Goal: Information Seeking & Learning: Understand process/instructions

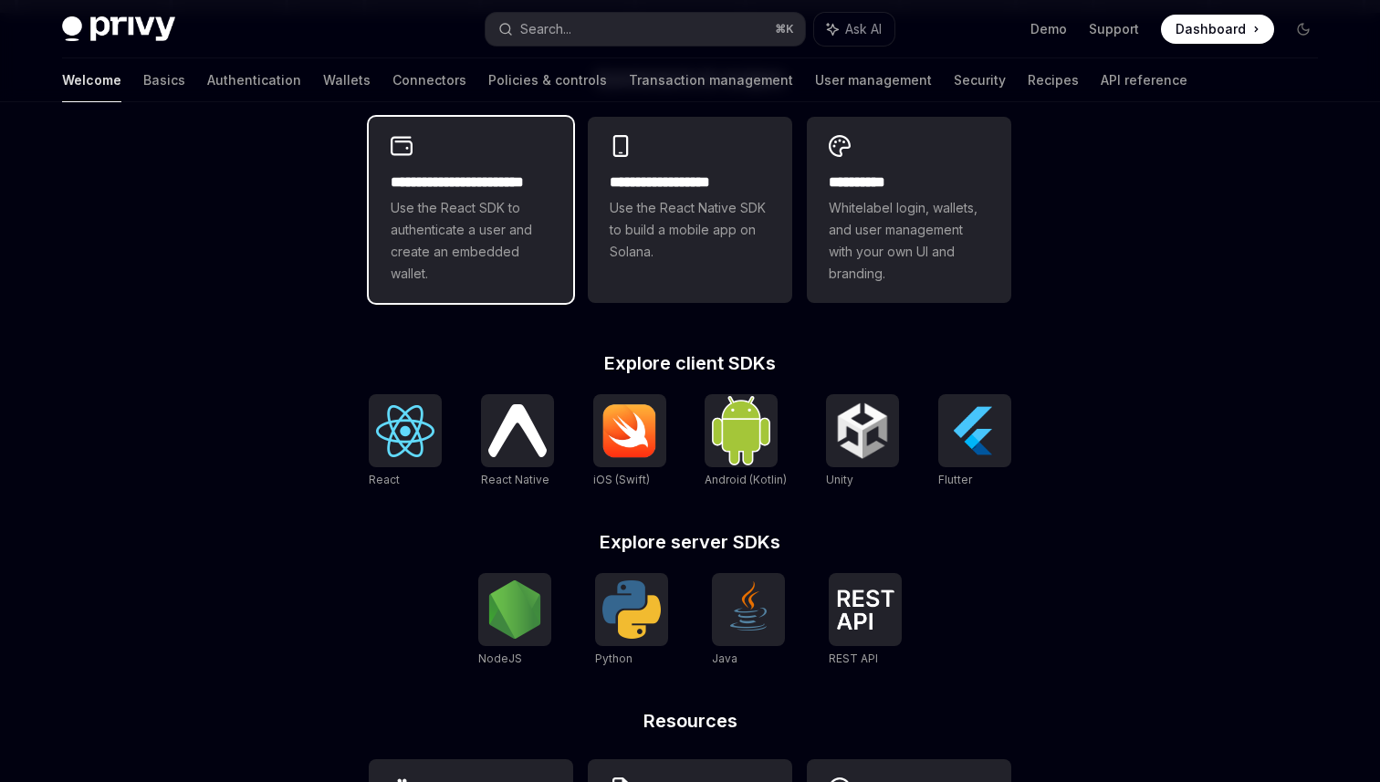
scroll to position [507, 0]
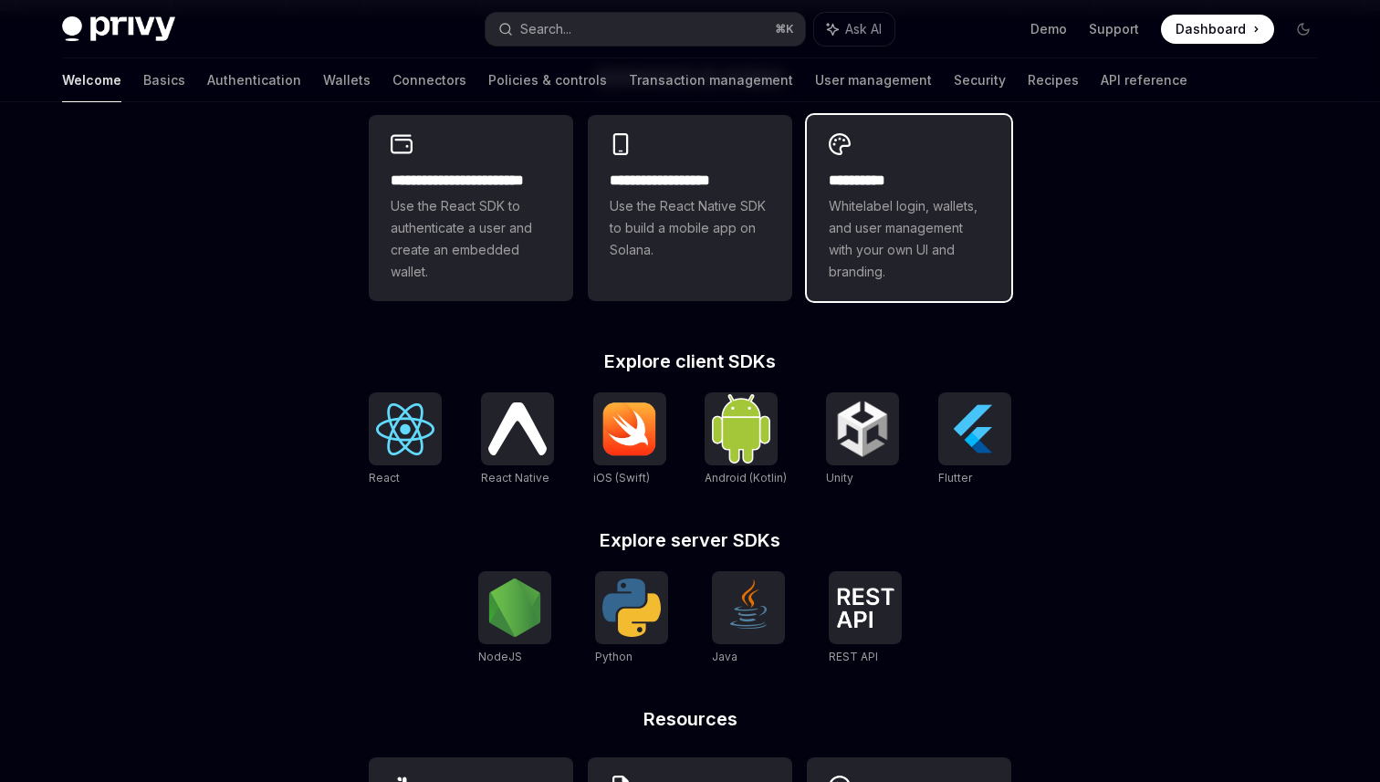
click at [841, 245] on span "Whitelabel login, wallets, and user management with your own UI and branding." at bounding box center [909, 239] width 161 height 88
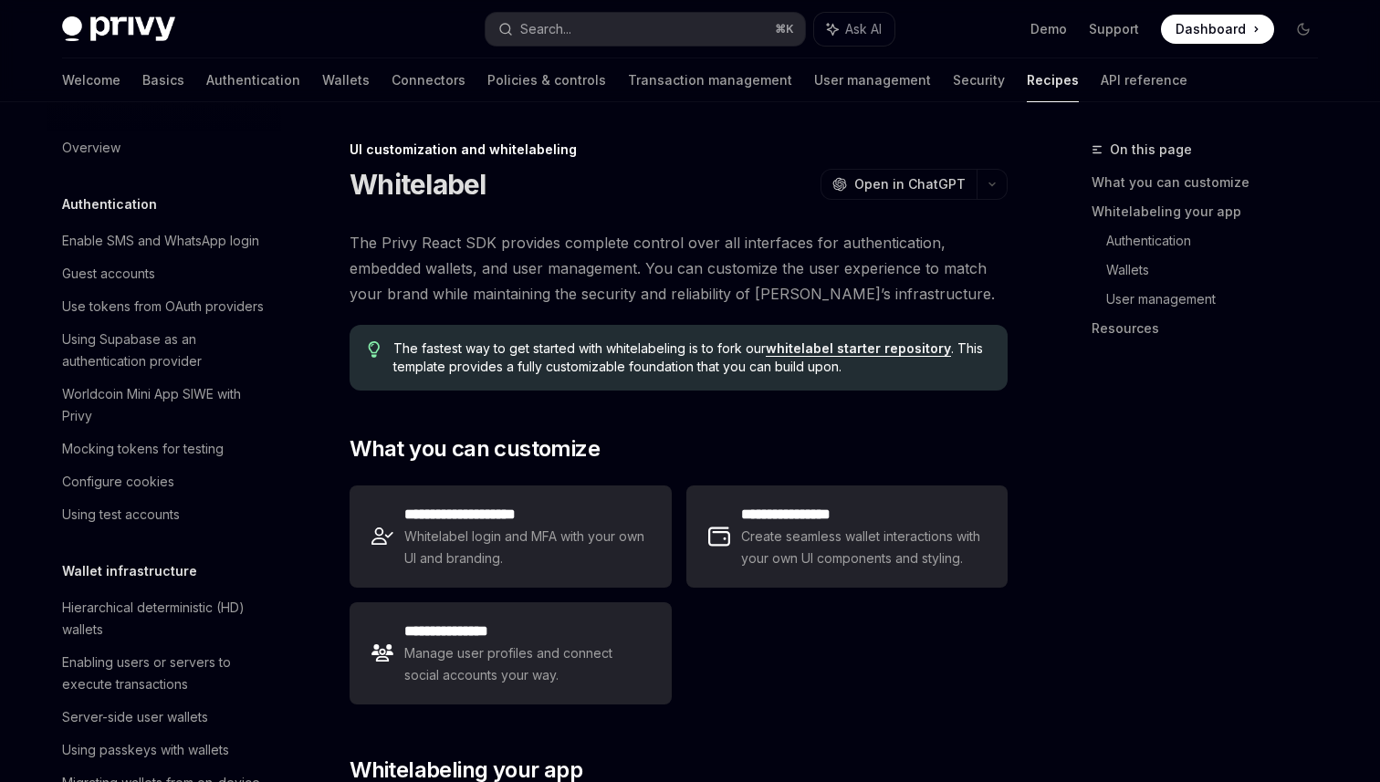
scroll to position [685, 0]
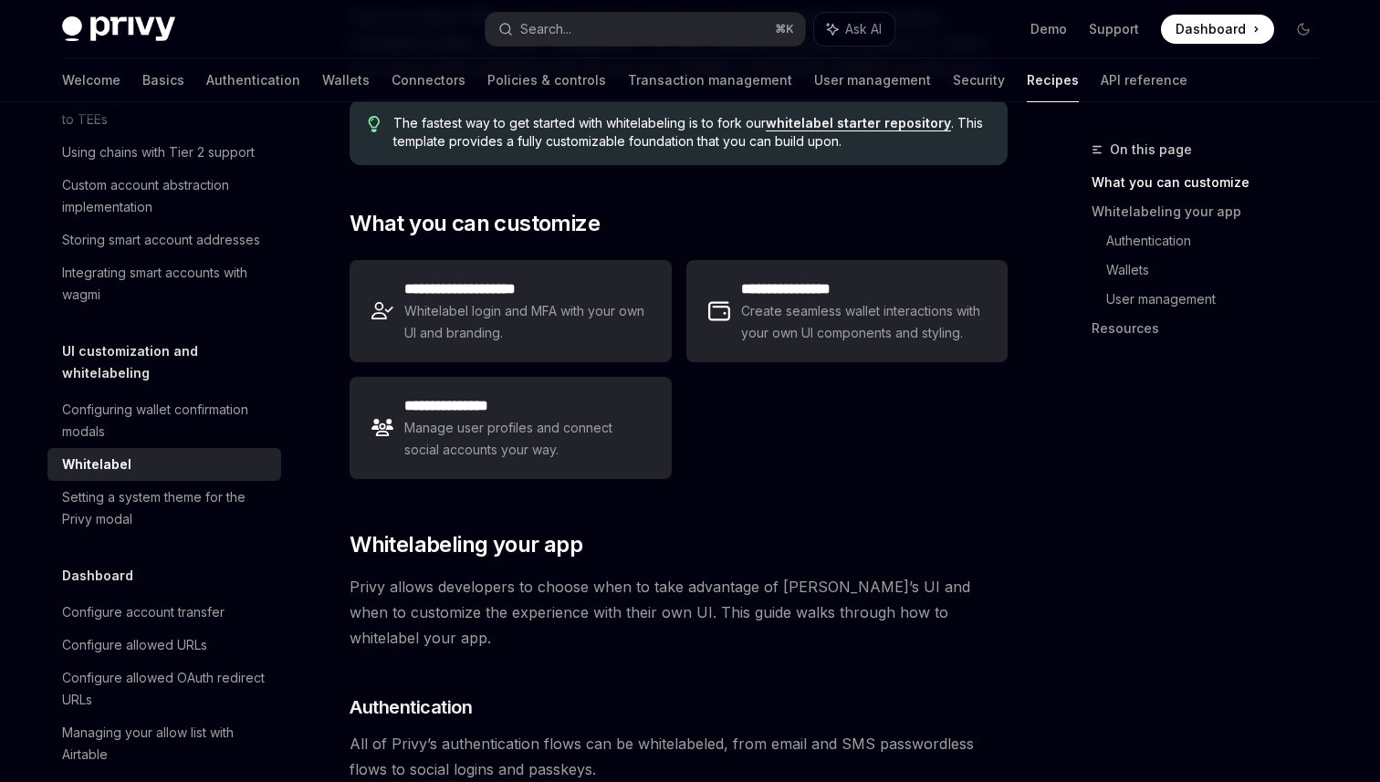
type textarea "*"
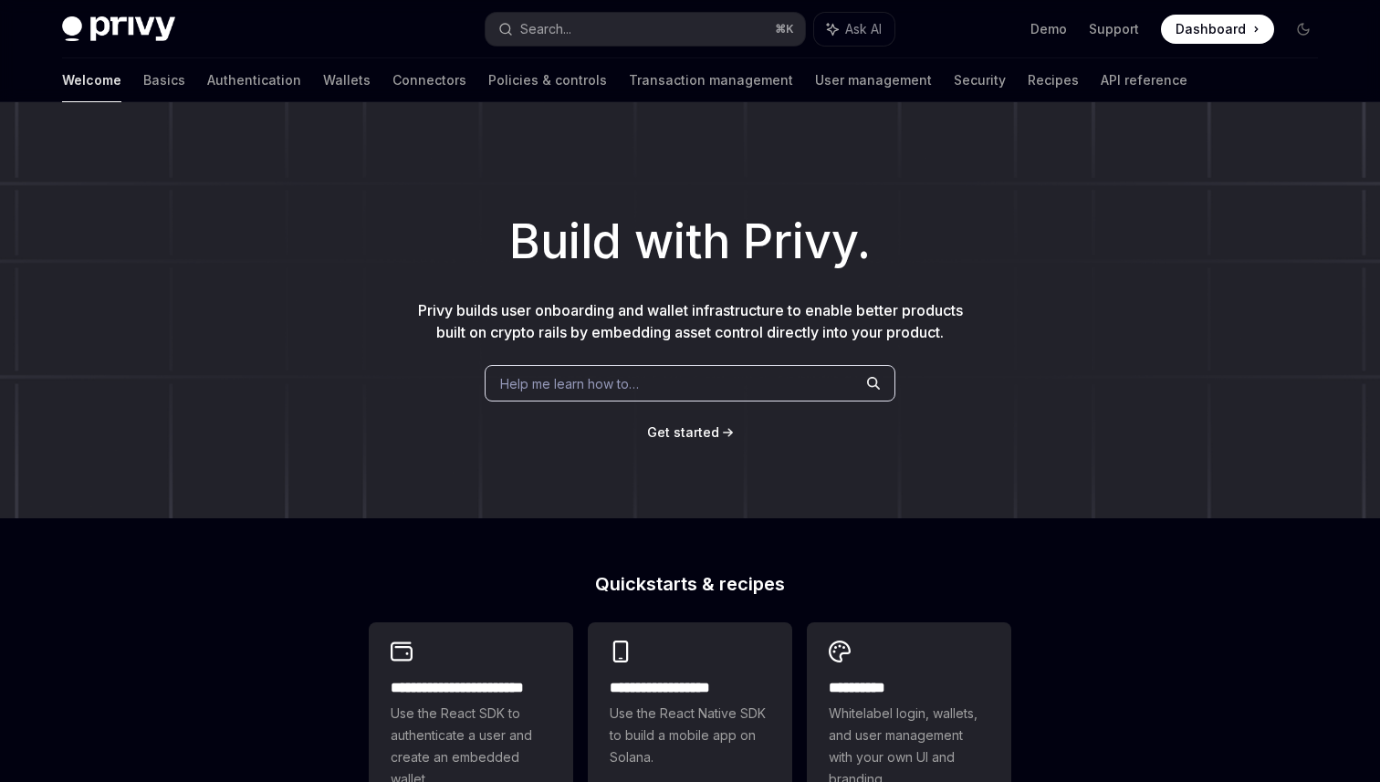
type textarea "*"
click at [469, 412] on div "Build with Privy. Privy builds user onboarding and wallet infrastructure to ena…" at bounding box center [690, 310] width 1380 height 416
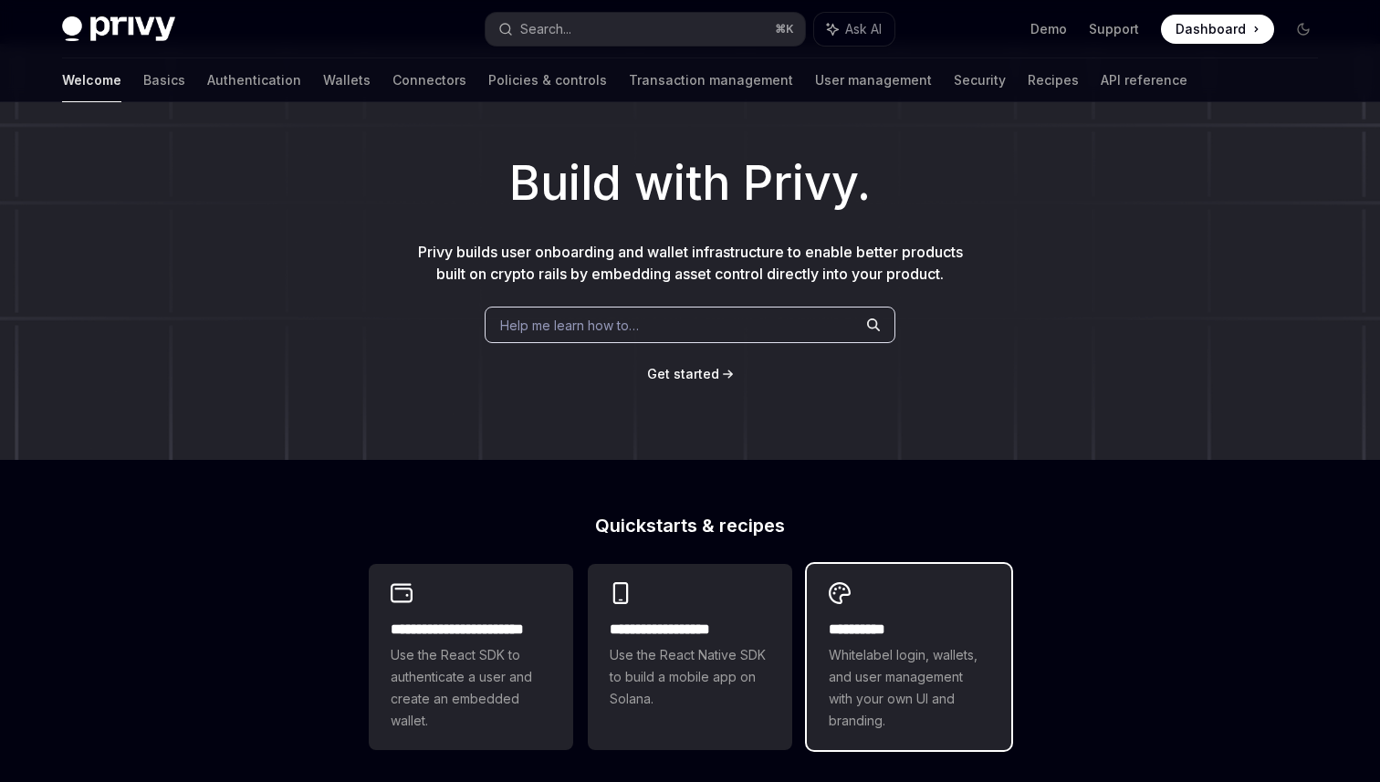
scroll to position [1, 0]
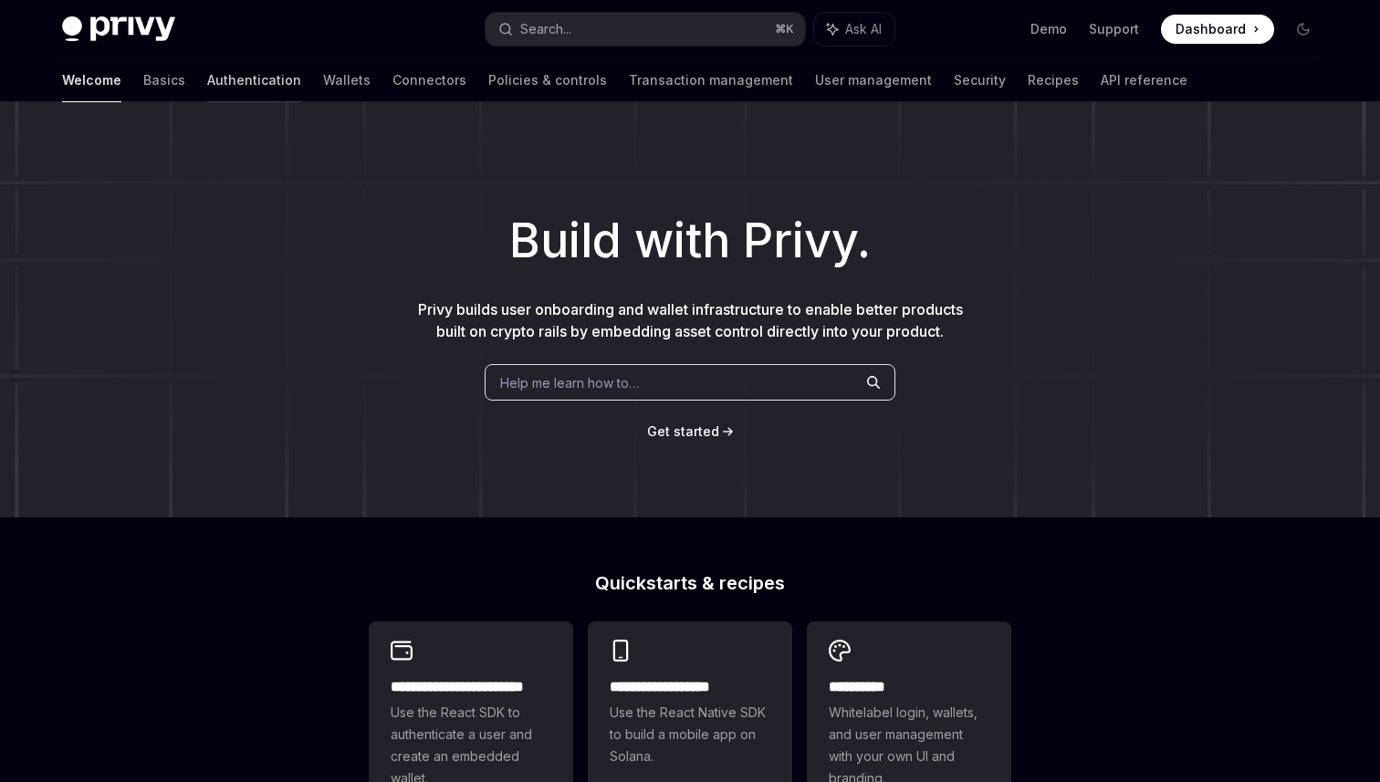
click at [207, 86] on link "Authentication" at bounding box center [254, 80] width 94 height 44
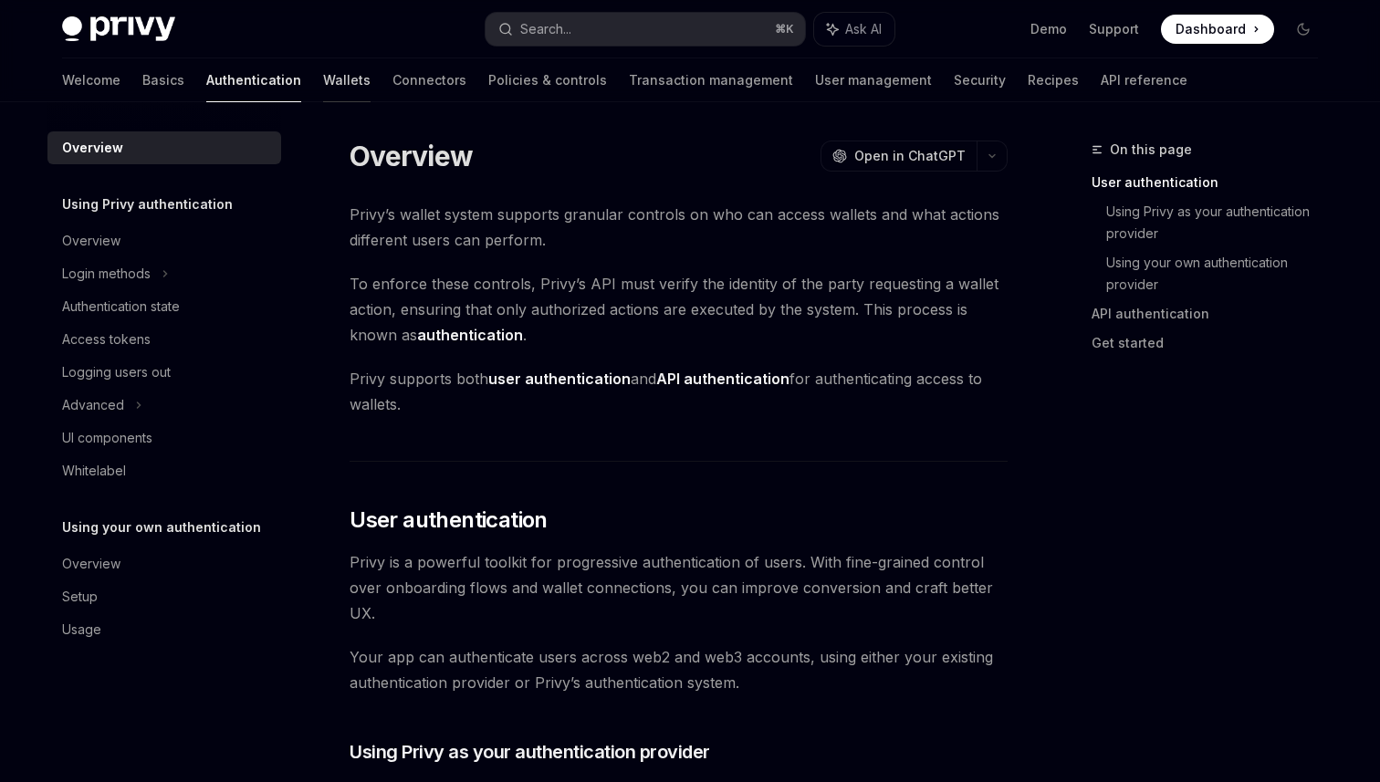
click at [323, 85] on link "Wallets" at bounding box center [346, 80] width 47 height 44
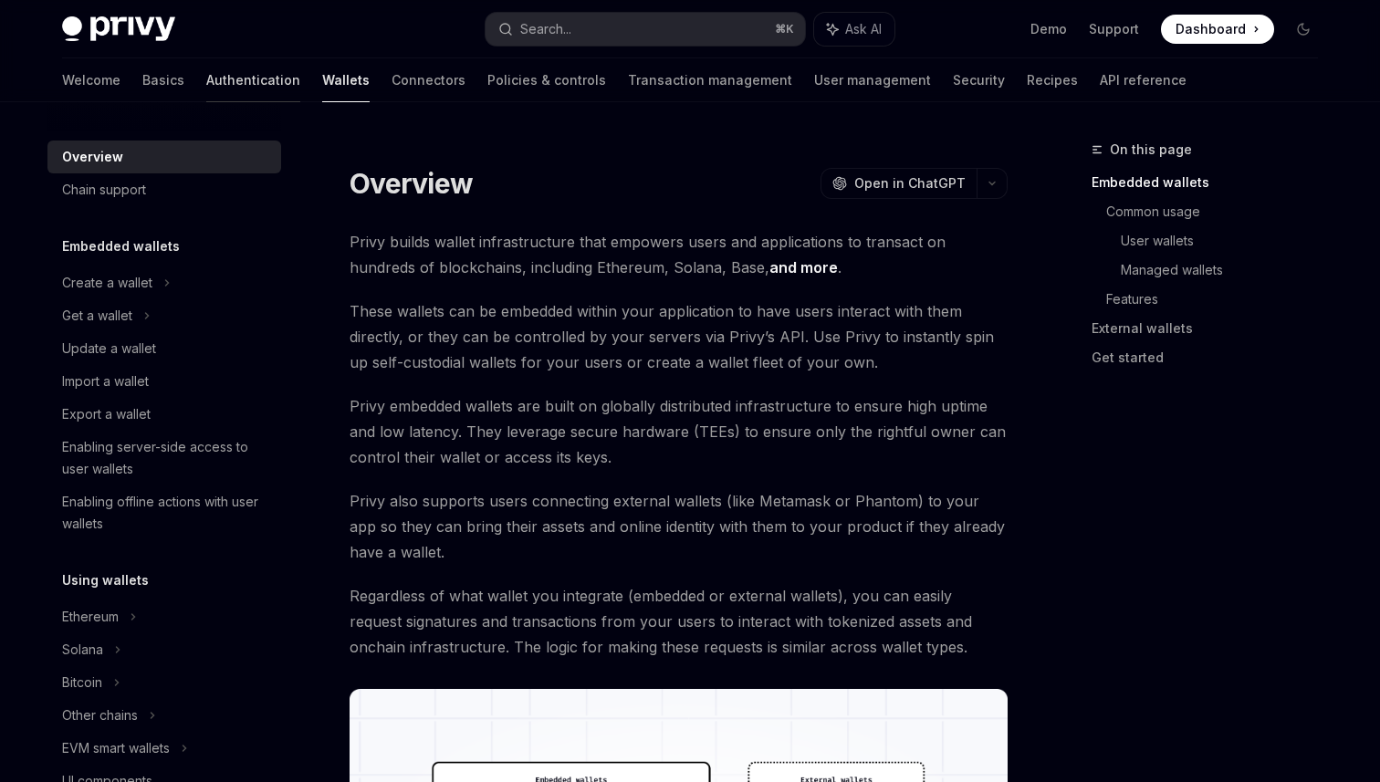
click at [206, 73] on link "Authentication" at bounding box center [253, 80] width 94 height 44
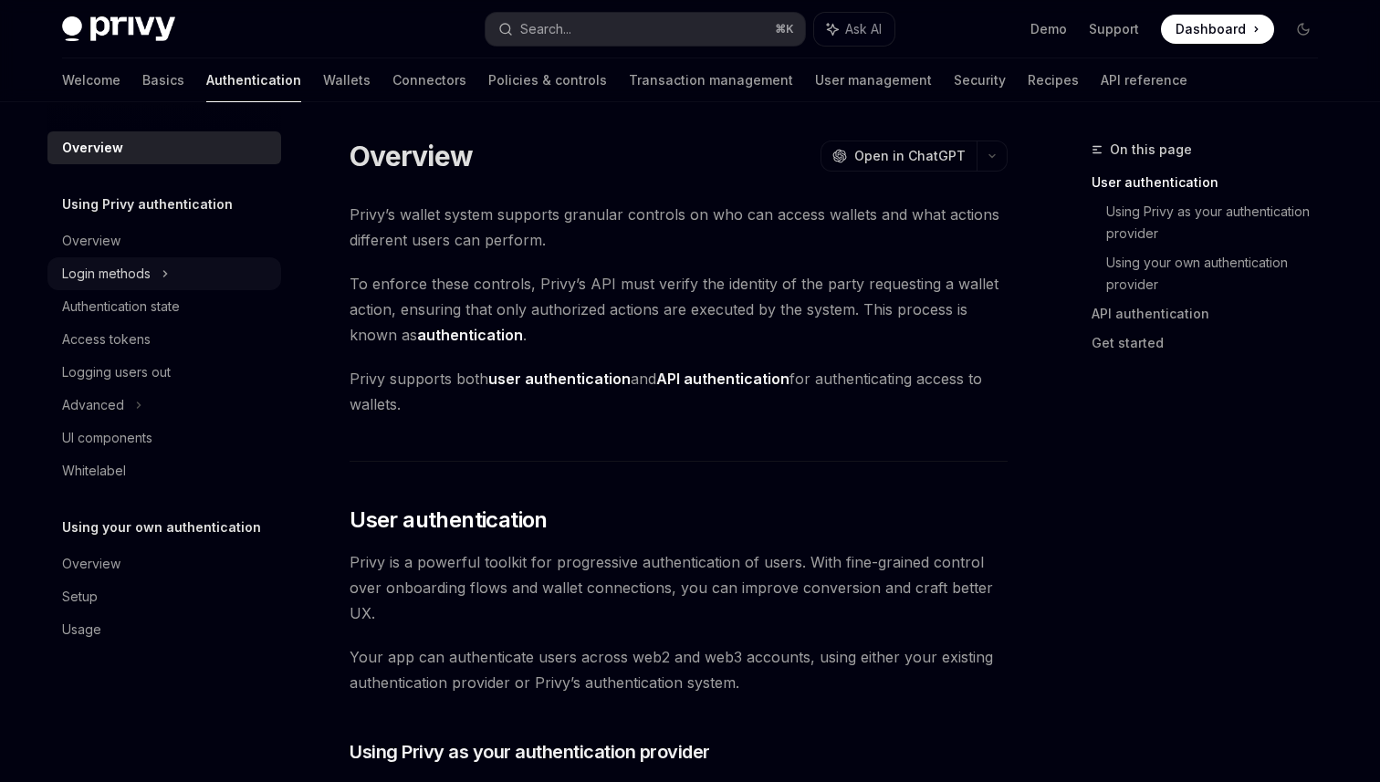
click at [158, 258] on div "Login methods" at bounding box center [164, 273] width 234 height 33
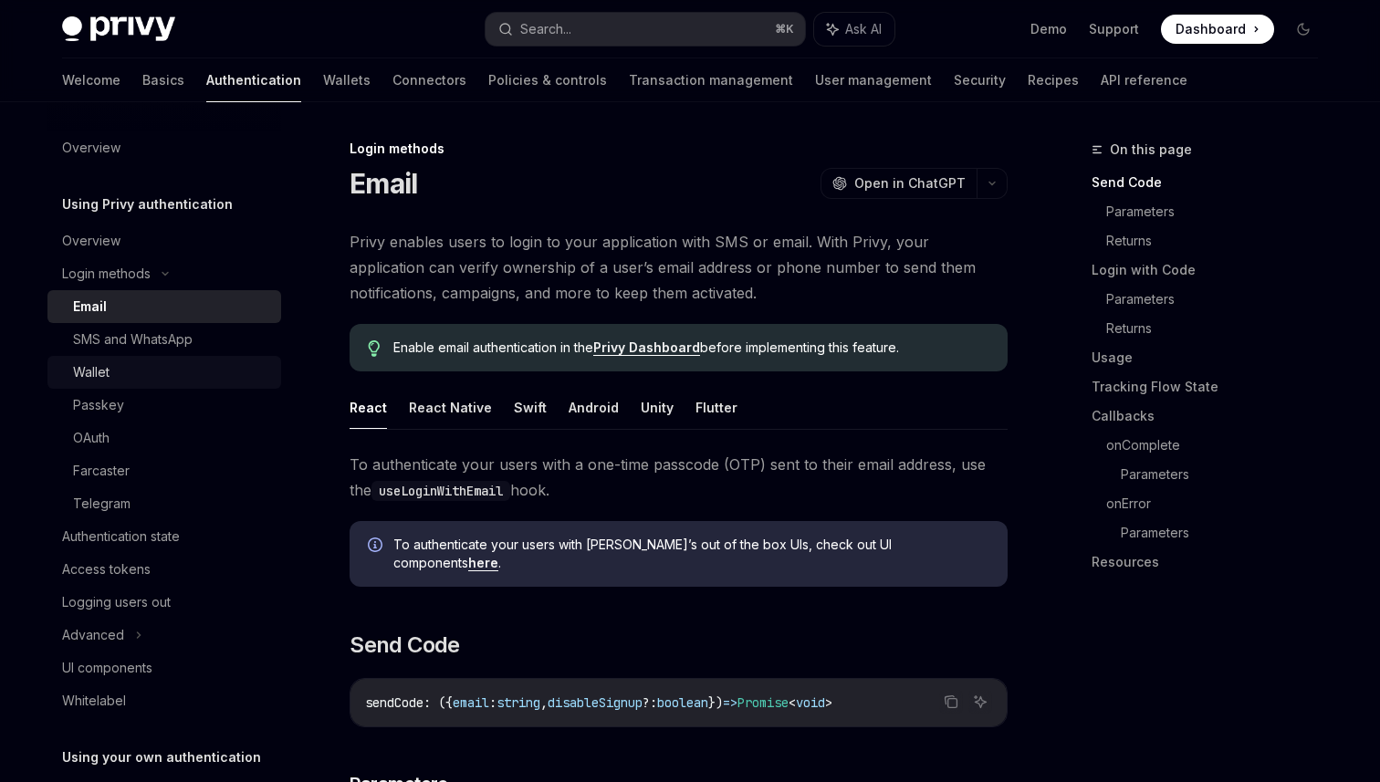
click at [150, 366] on div "Wallet" at bounding box center [171, 372] width 197 height 22
type textarea "*"
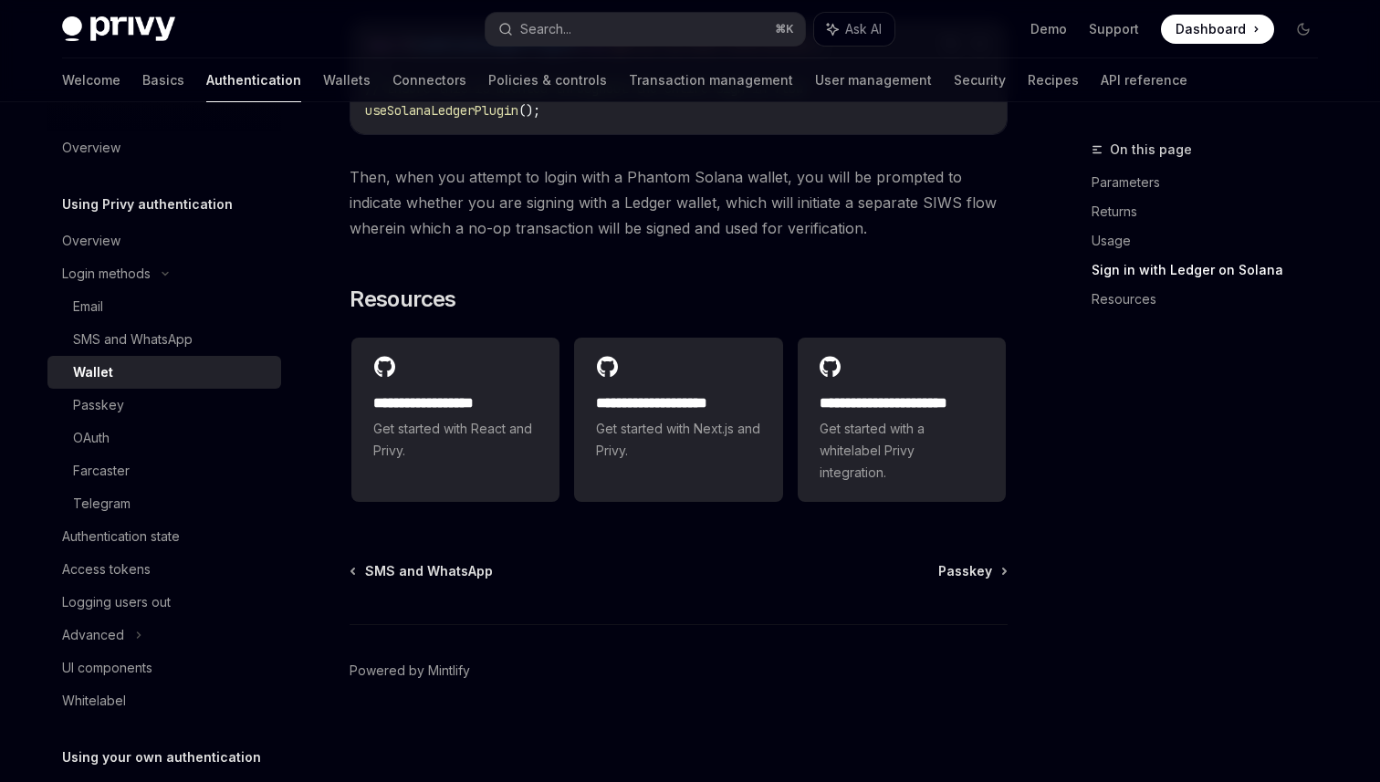
scroll to position [1935, 0]
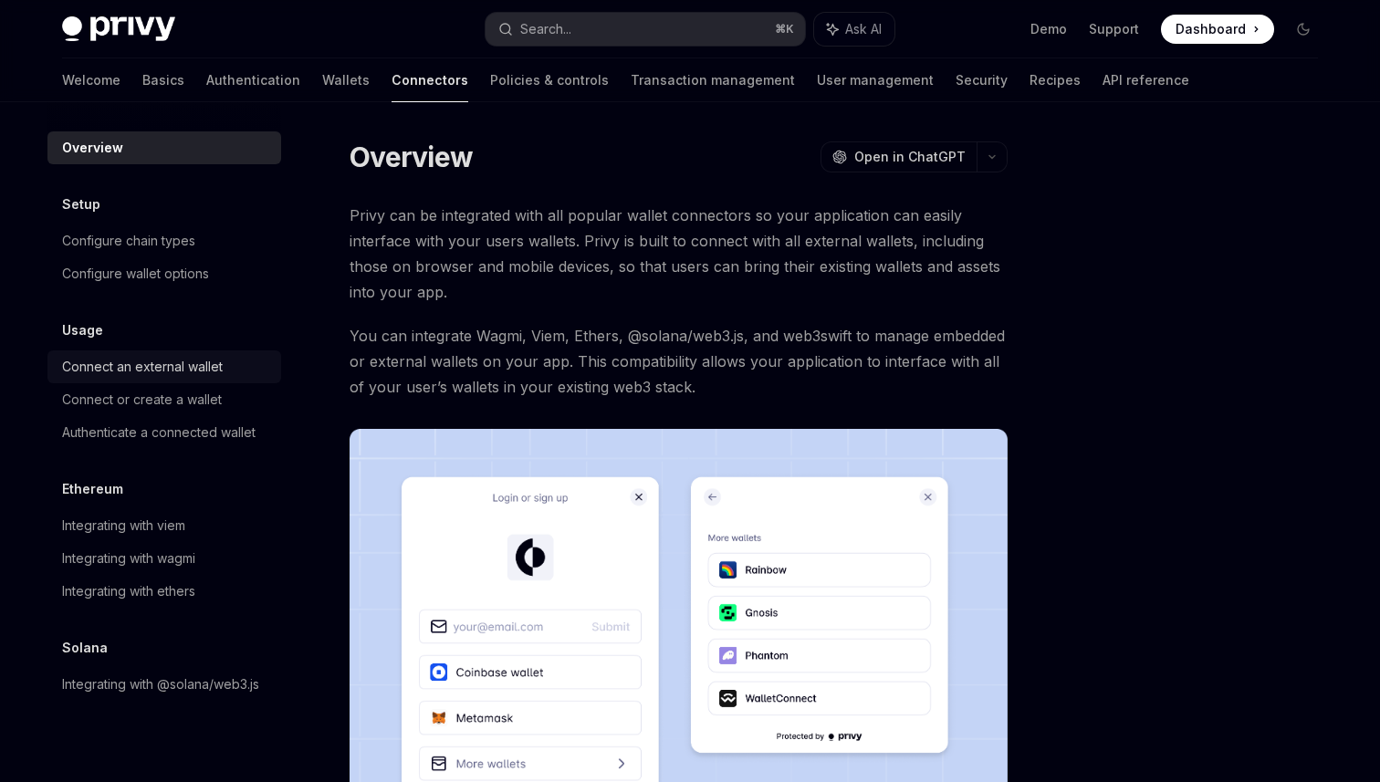
click at [186, 374] on div "Connect an external wallet" at bounding box center [142, 367] width 161 height 22
type textarea "*"
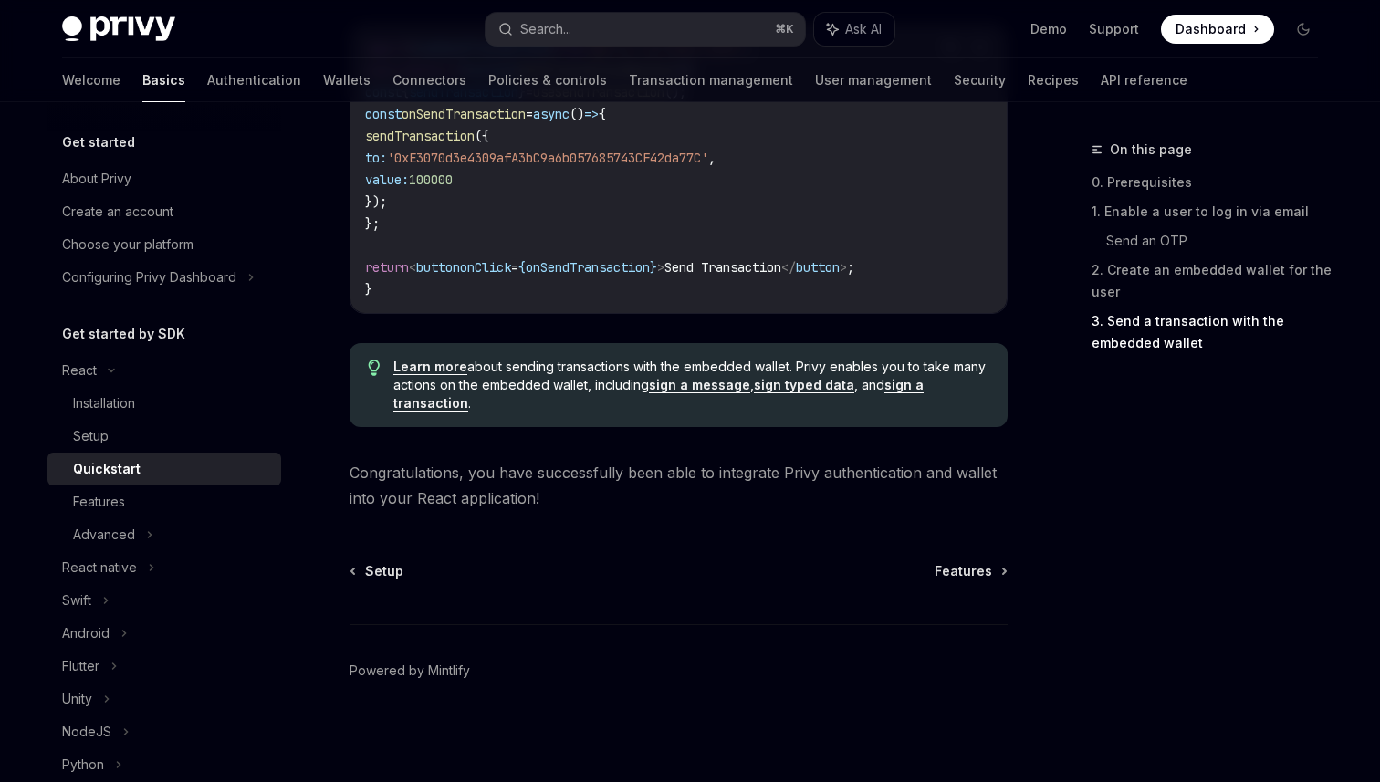
scroll to position [1864, 0]
click at [179, 405] on div "Installation" at bounding box center [171, 403] width 197 height 22
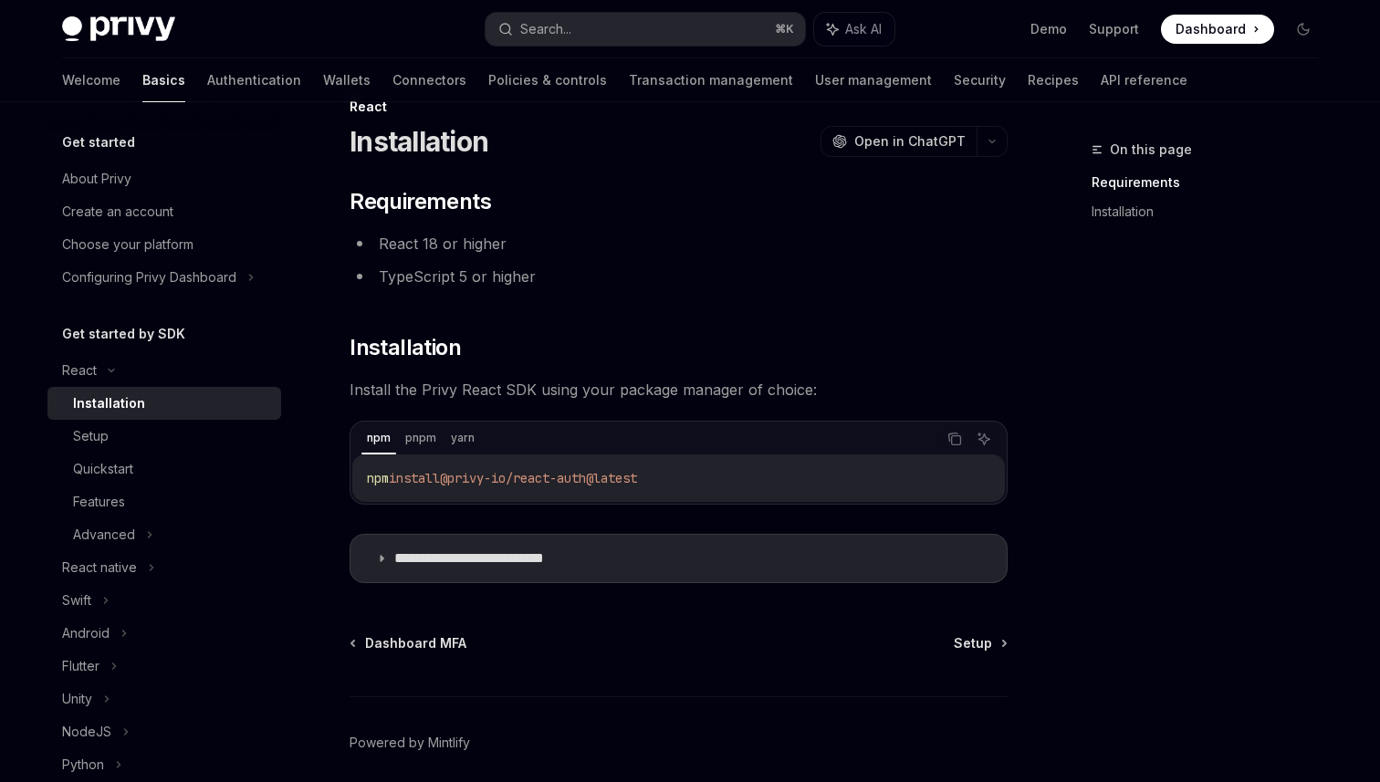
scroll to position [65, 0]
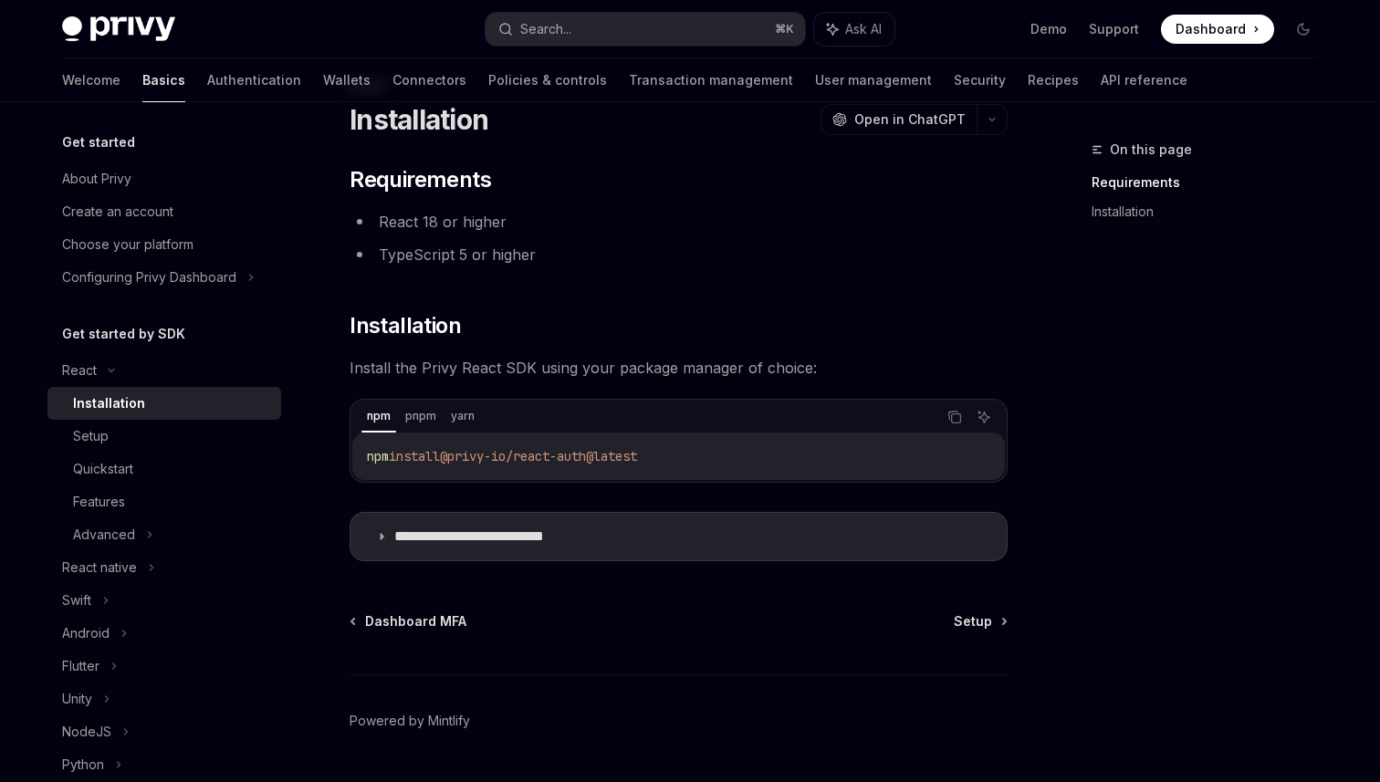
drag, startPoint x: 691, startPoint y: 457, endPoint x: 460, endPoint y: 455, distance: 230.9
click at [460, 455] on code "npm install @privy-io/react-auth@latest" at bounding box center [678, 456] width 623 height 22
copy span "@privy-io/react-auth@latest"
click at [955, 421] on icon "Copy the contents from the code block" at bounding box center [954, 417] width 15 height 15
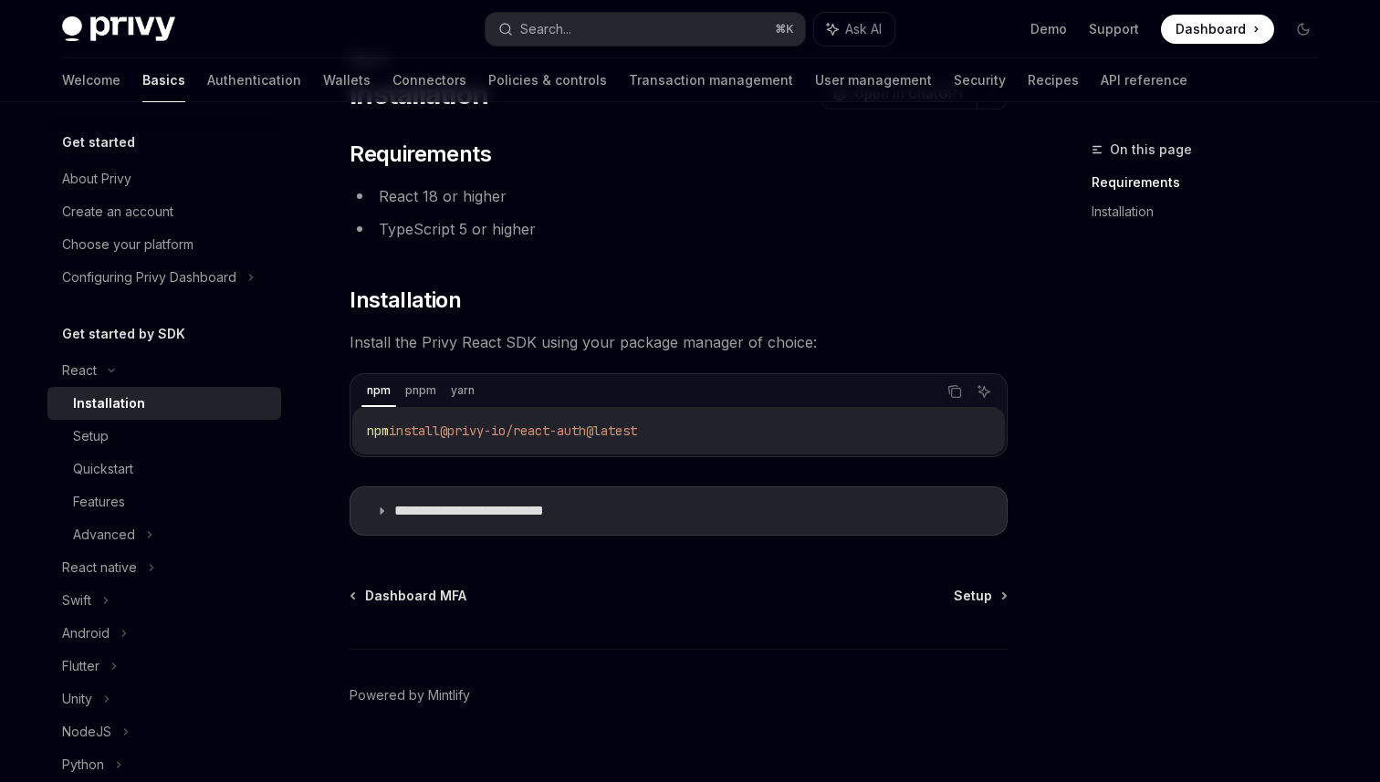
click at [615, 555] on div "**********" at bounding box center [508, 427] width 1008 height 758
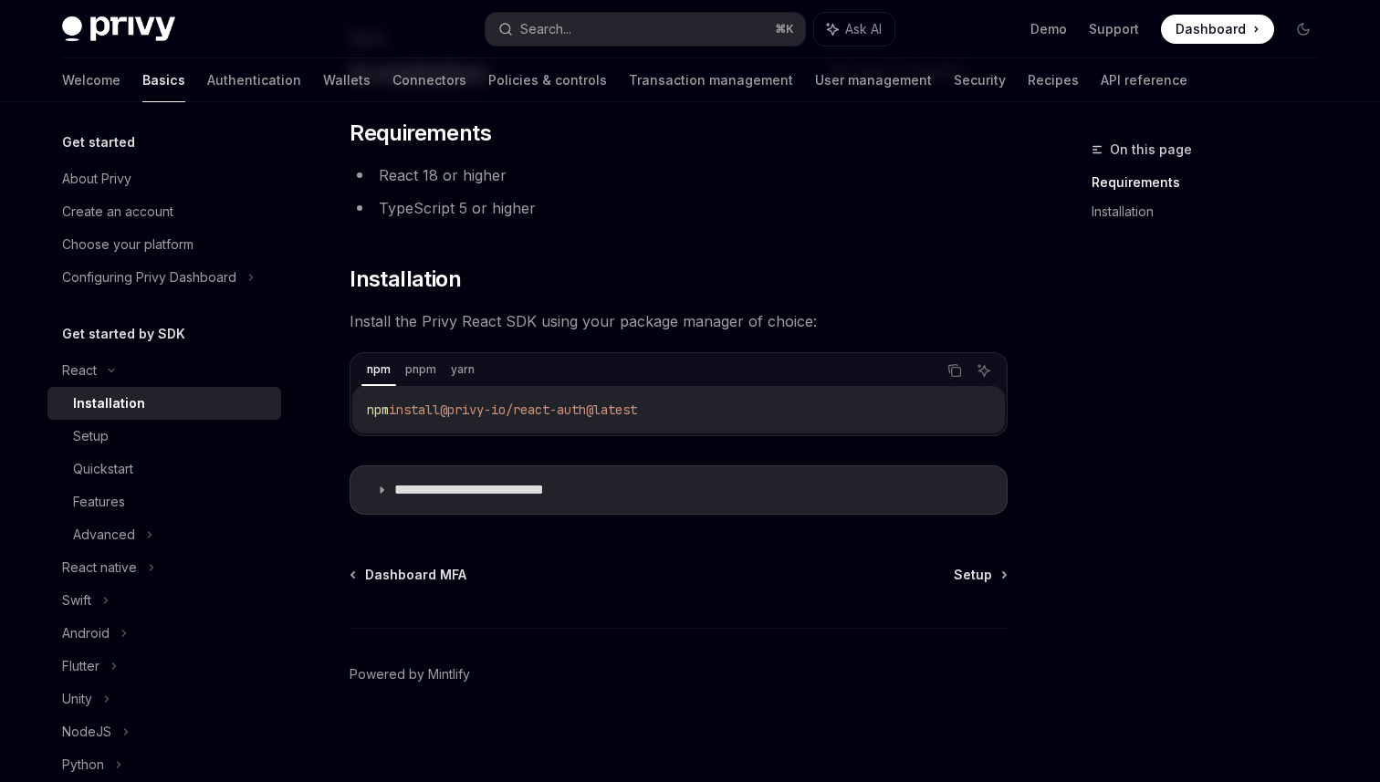
scroll to position [115, 0]
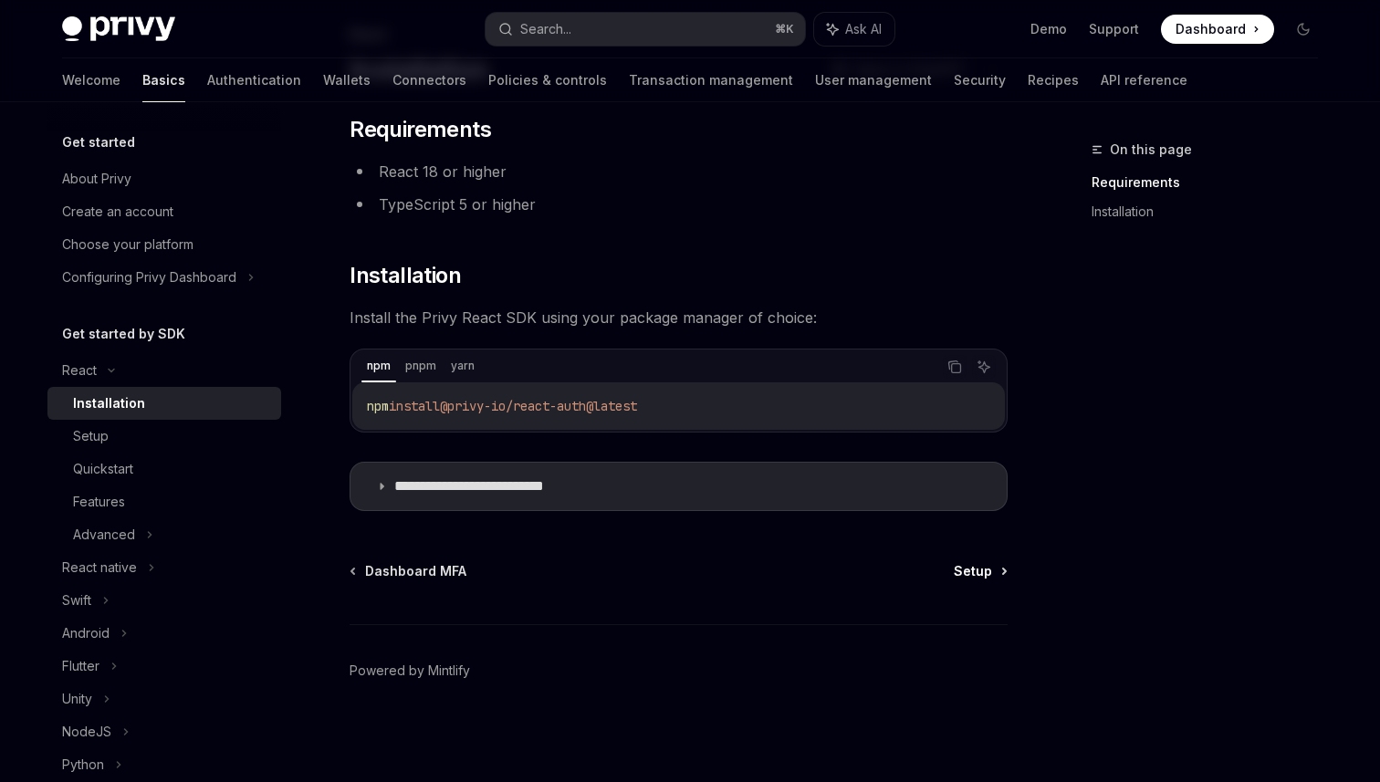
click at [984, 570] on span "Setup" at bounding box center [973, 571] width 38 height 18
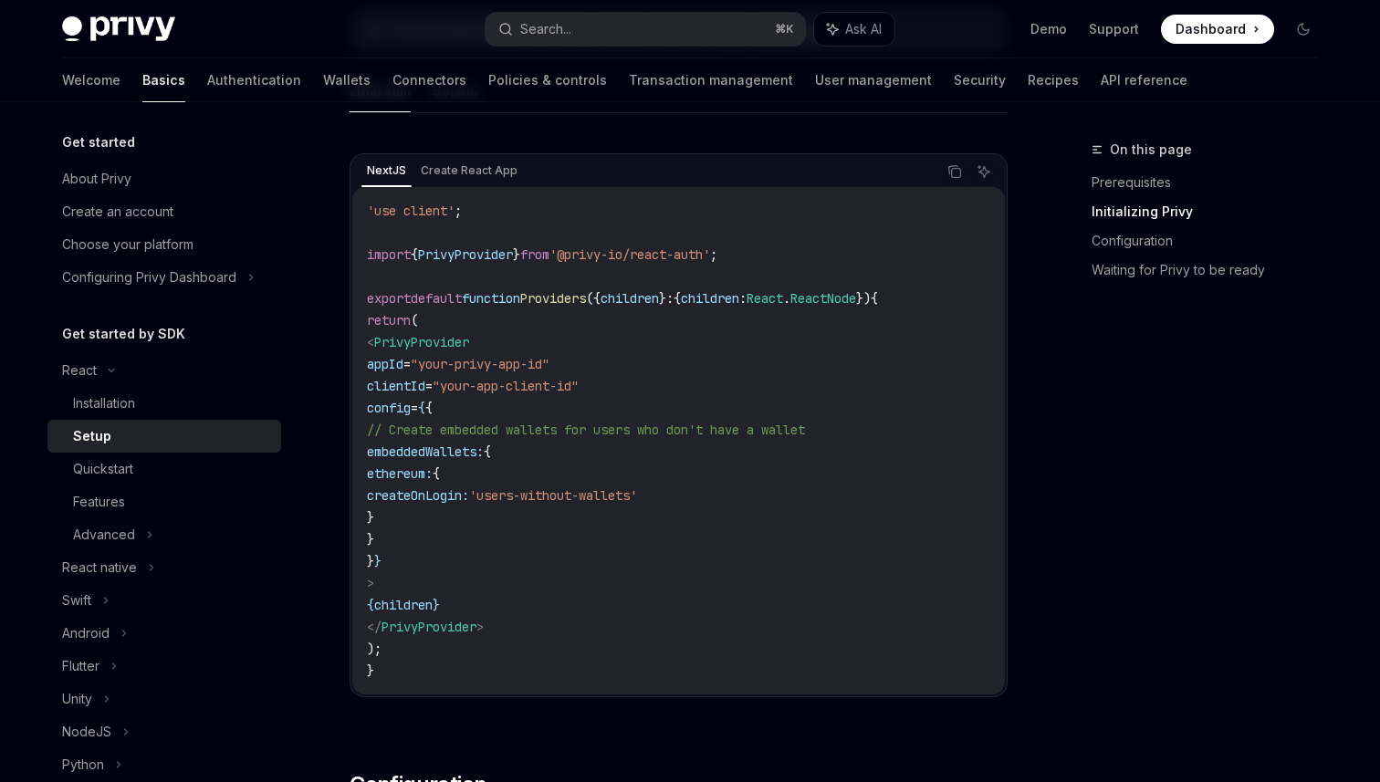
scroll to position [593, 0]
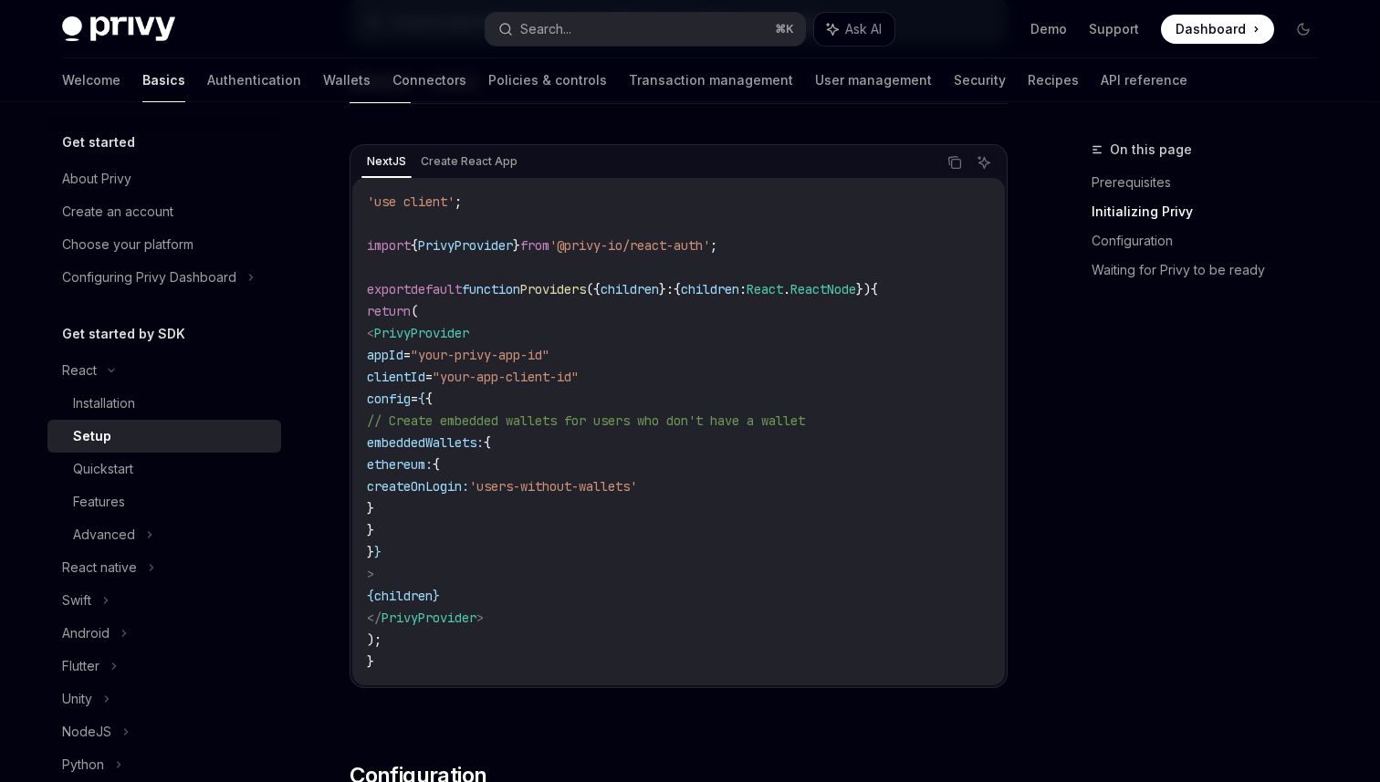
click at [431, 658] on code "'use client' ; import { PrivyProvider } from '@privy-io/react-auth' ; export de…" at bounding box center [678, 432] width 623 height 482
drag, startPoint x: 413, startPoint y: 400, endPoint x: 451, endPoint y: 527, distance: 132.5
click at [451, 527] on code "'use client' ; import { PrivyProvider } from '@privy-io/react-auth' ; export de…" at bounding box center [678, 432] width 623 height 482
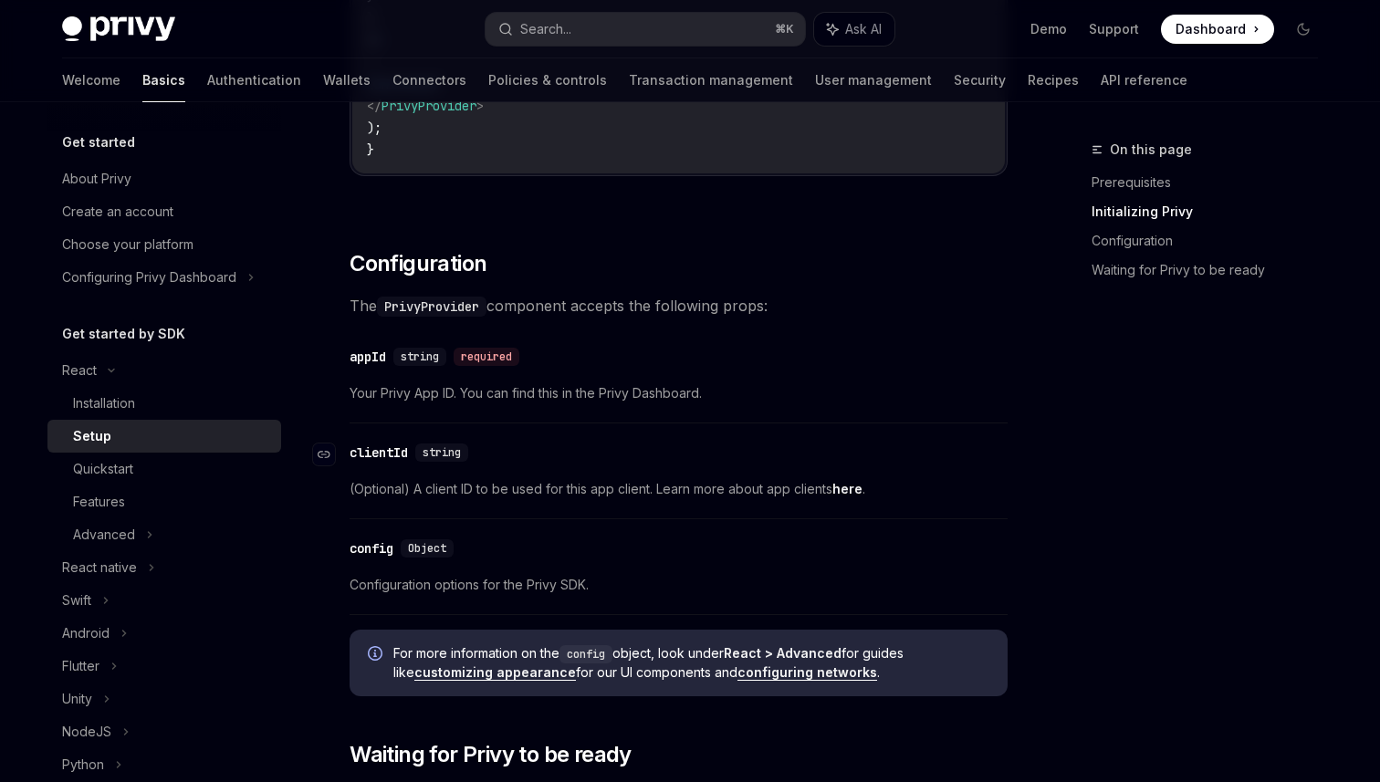
scroll to position [1113, 0]
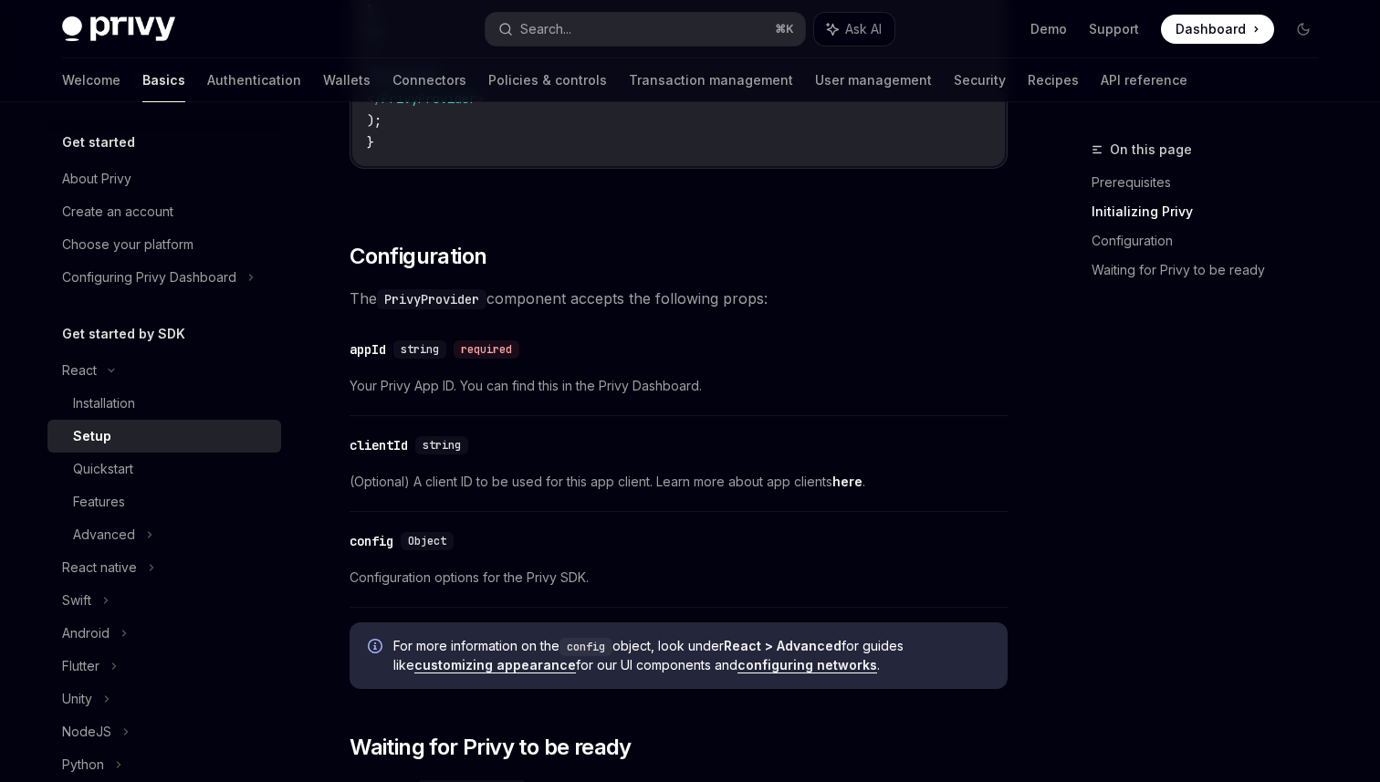
click at [851, 484] on link "here" at bounding box center [847, 482] width 30 height 16
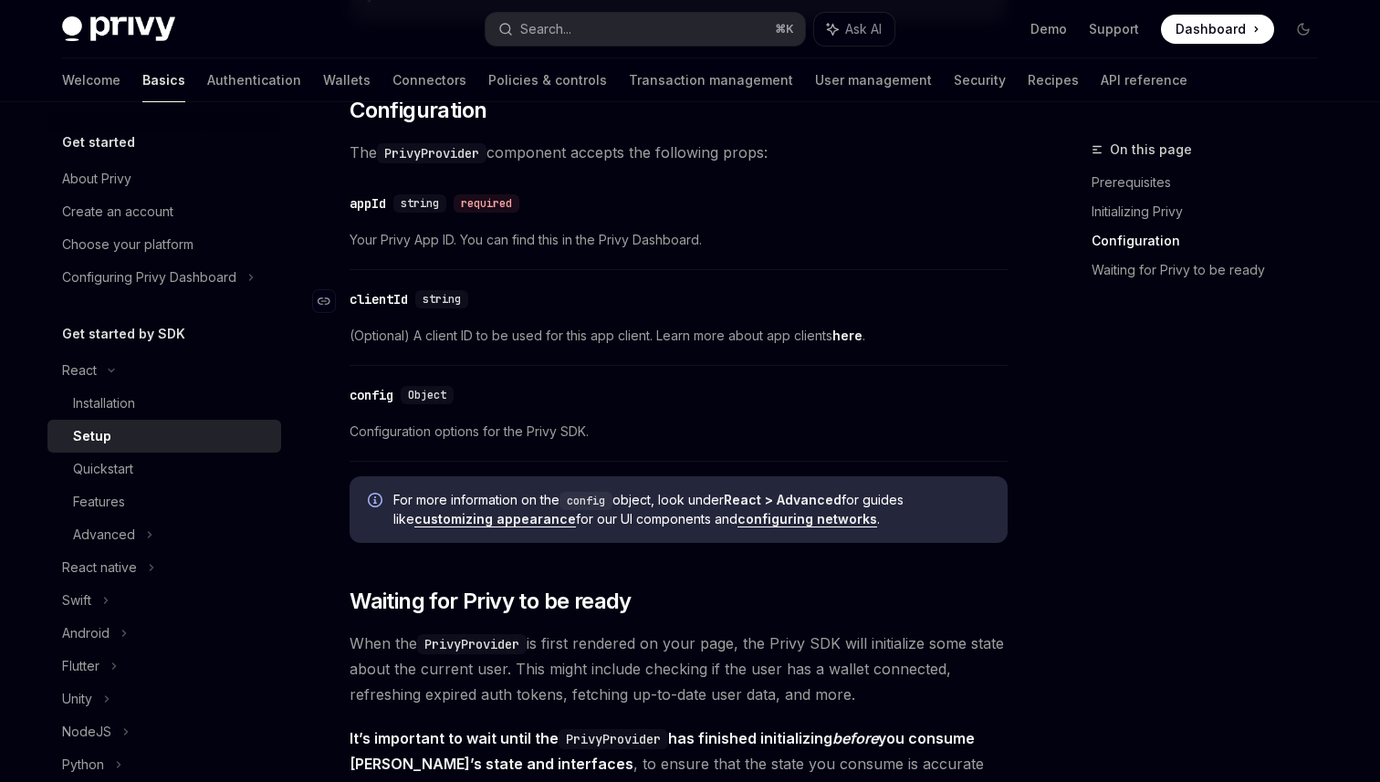
click at [668, 444] on div "​ config Object Configuration options for the Privy SDK." at bounding box center [679, 418] width 658 height 87
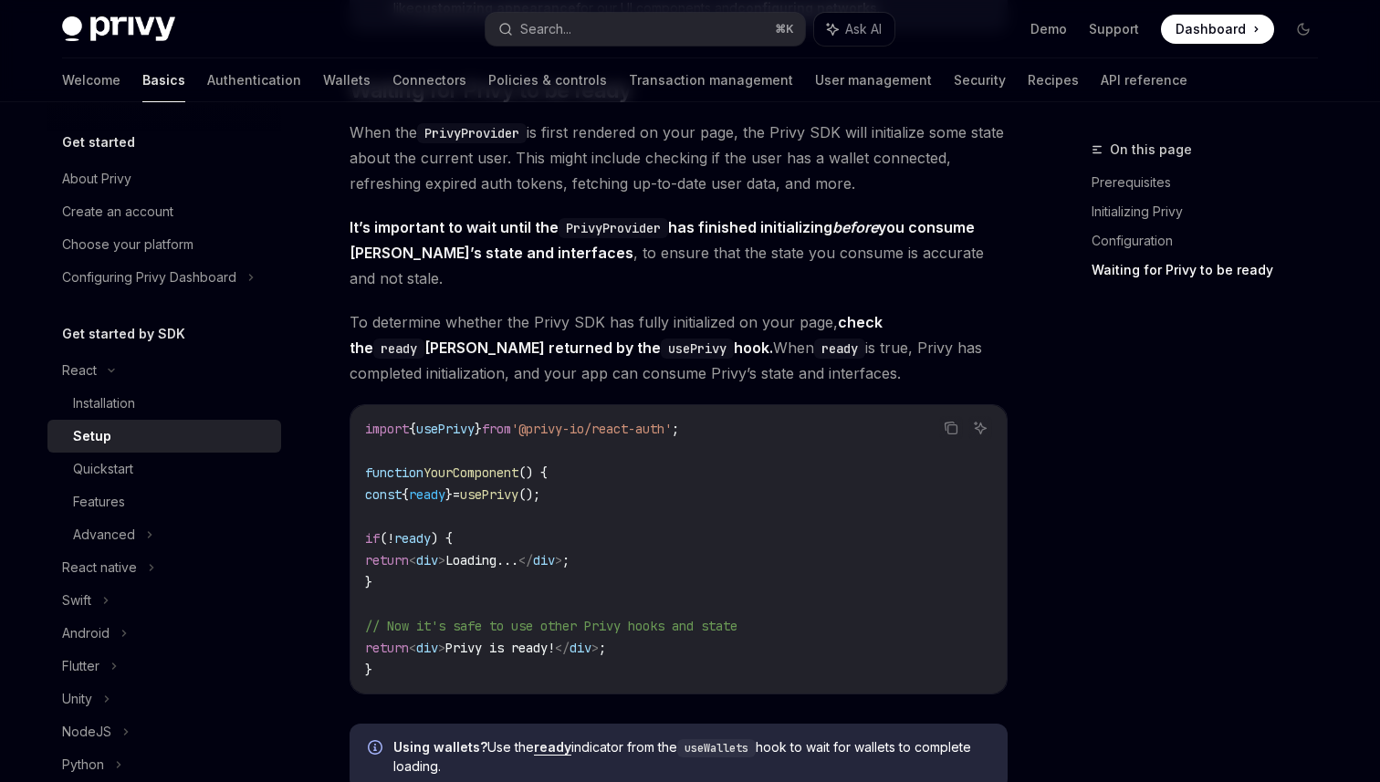
scroll to position [1772, 0]
click at [688, 247] on span "It’s important to wait until the PrivyProvider has finished initializing before…" at bounding box center [679, 251] width 658 height 77
click at [127, 371] on div "React" at bounding box center [164, 370] width 234 height 33
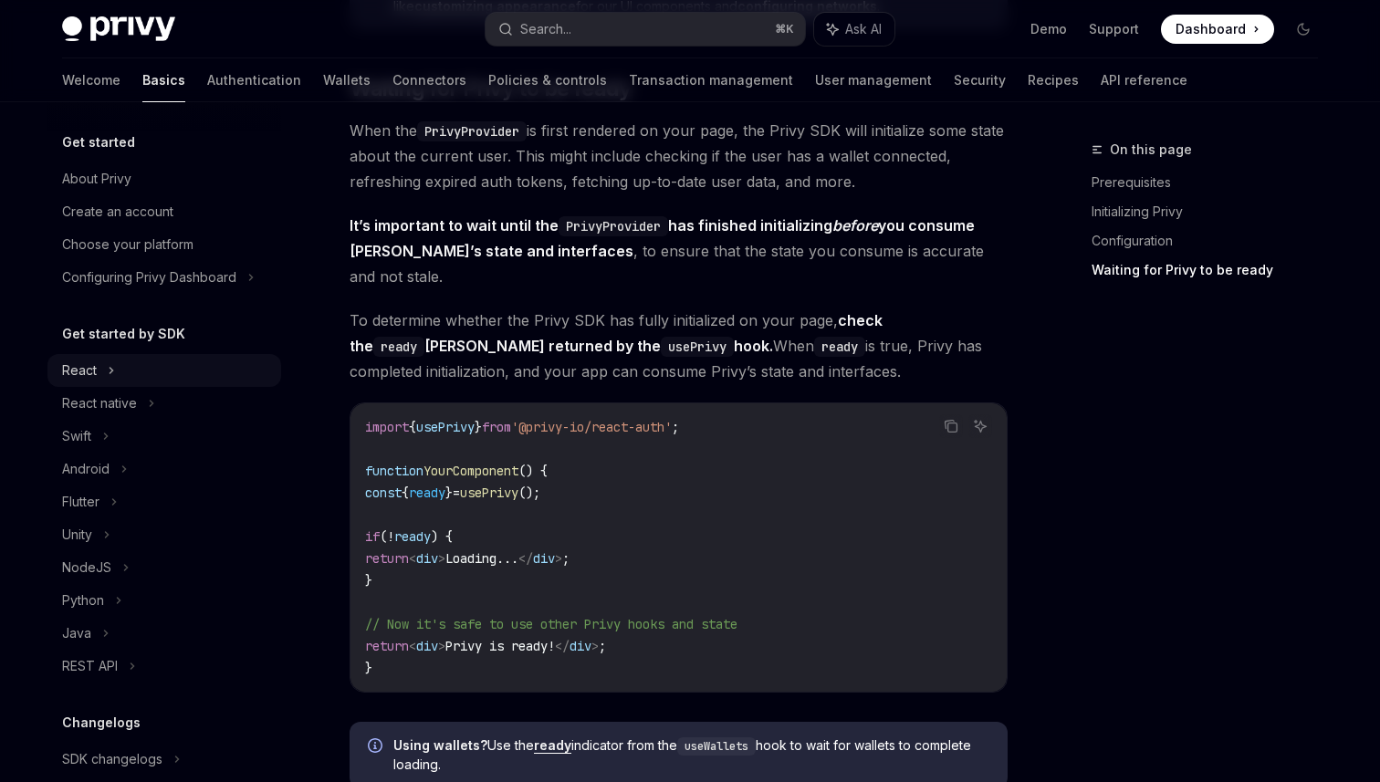
click at [165, 371] on div "React" at bounding box center [164, 370] width 234 height 33
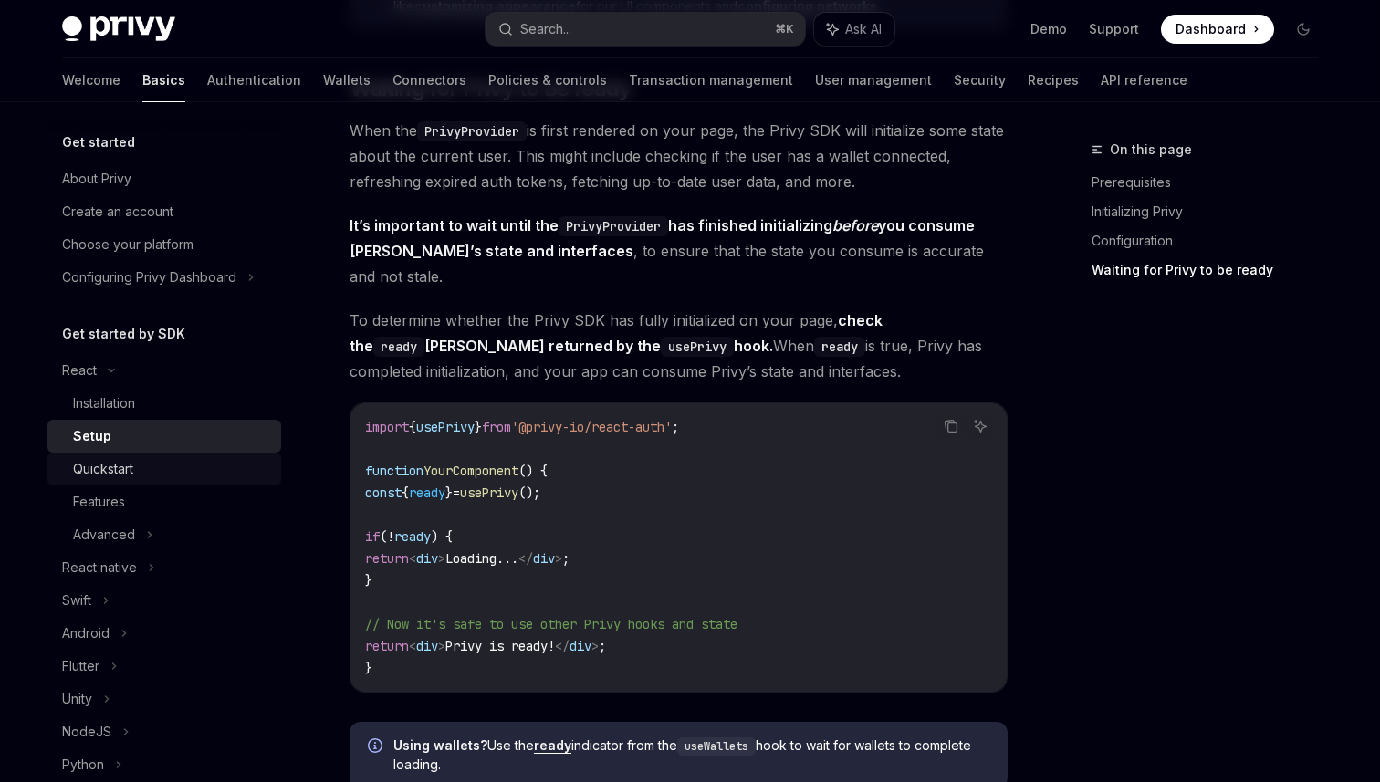
click at [170, 458] on div "Quickstart" at bounding box center [171, 469] width 197 height 22
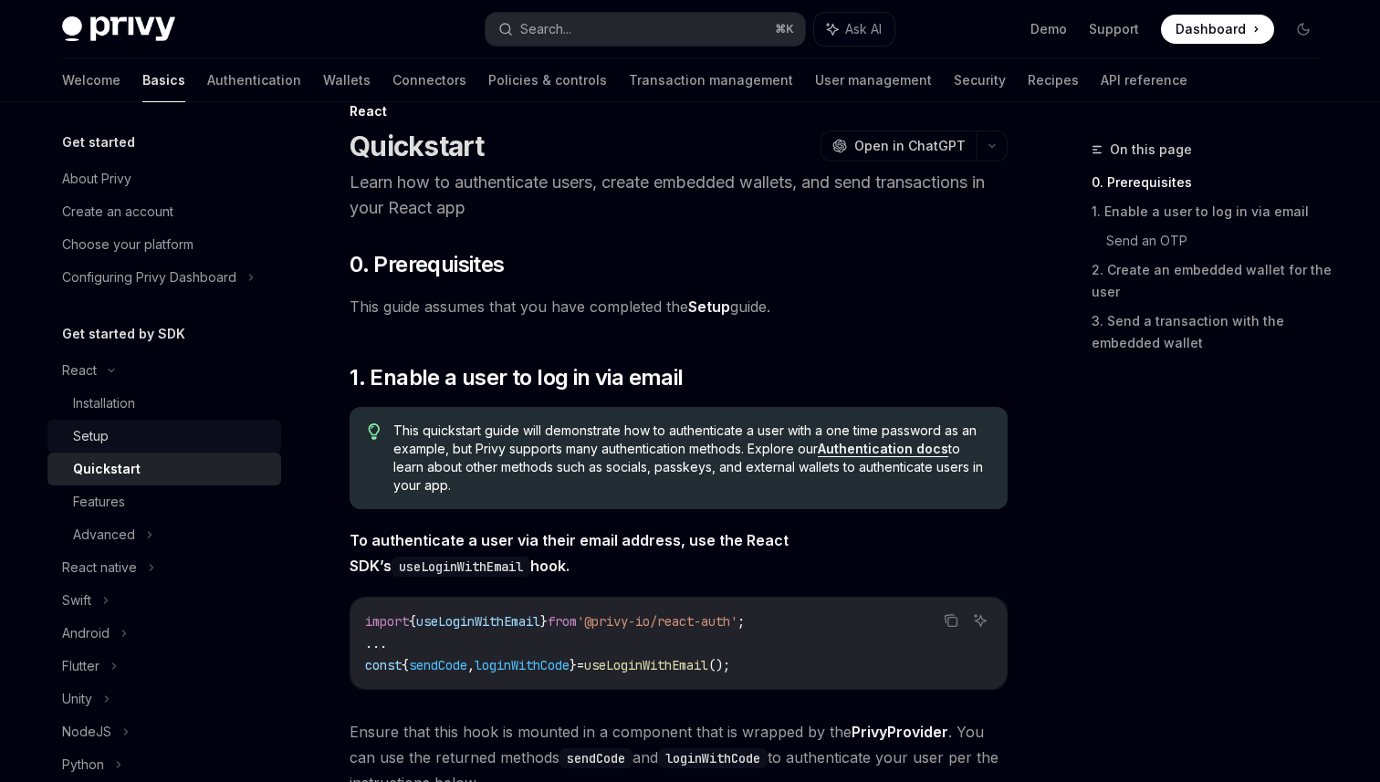
click at [167, 441] on div "Setup" at bounding box center [171, 436] width 197 height 22
type textarea "*"
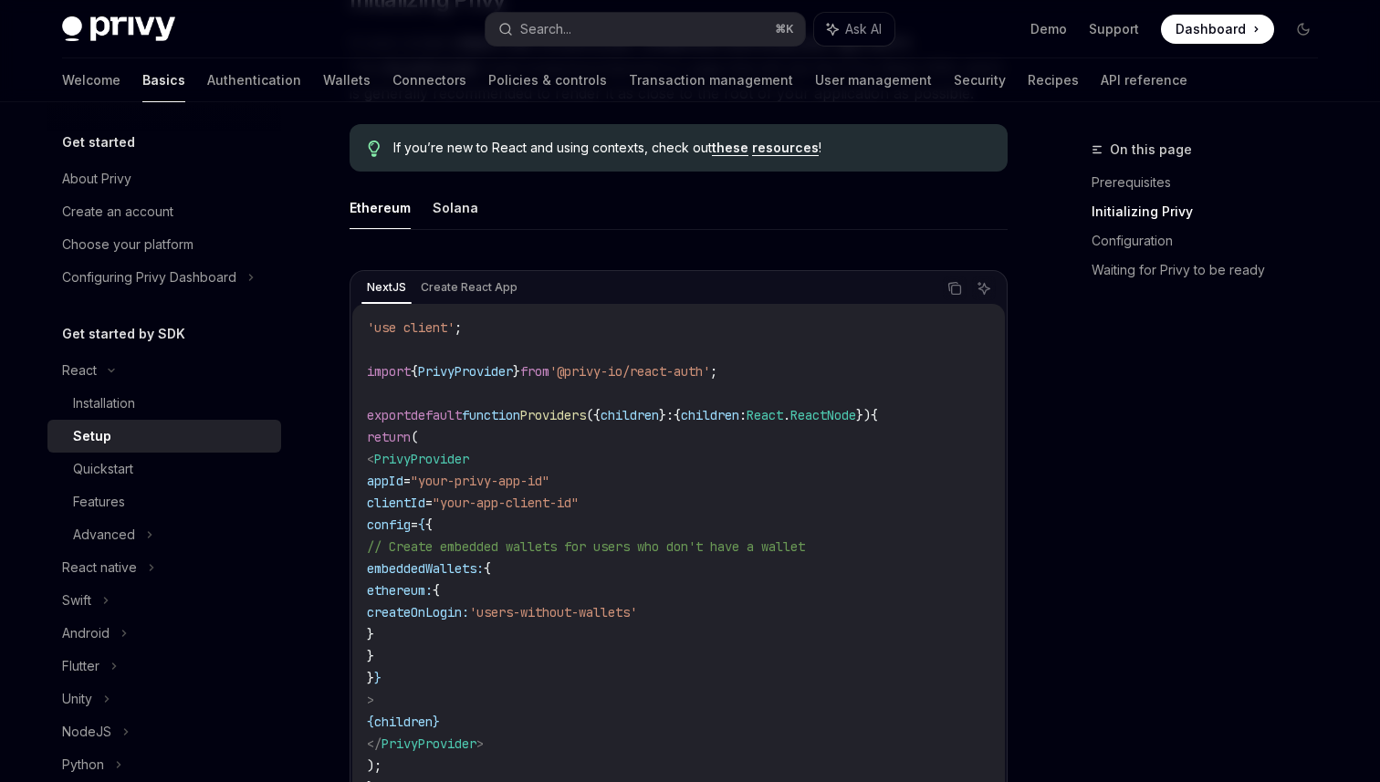
scroll to position [486, 0]
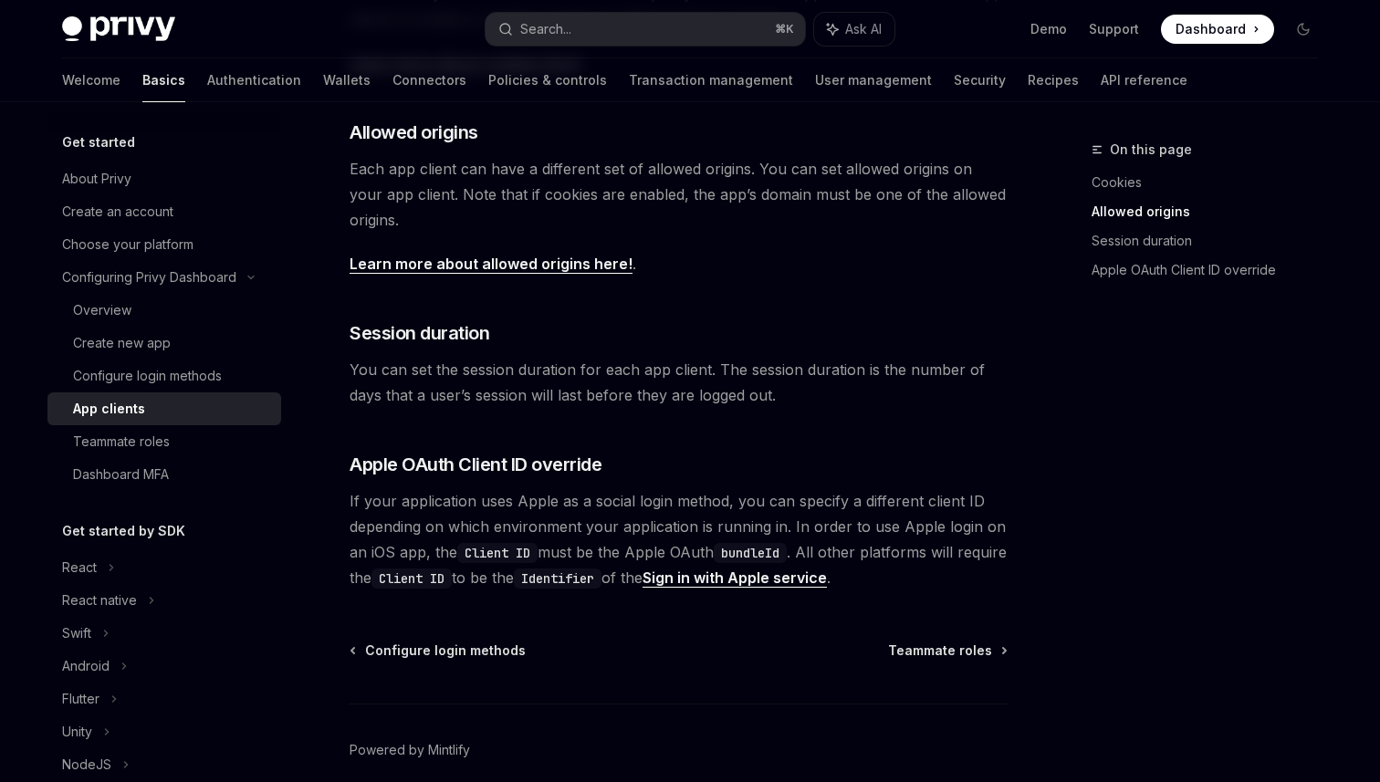
scroll to position [616, 0]
